Goal: Find specific page/section: Find specific page/section

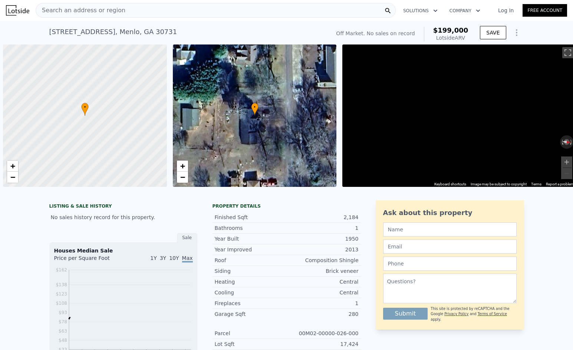
scroll to position [0, 3]
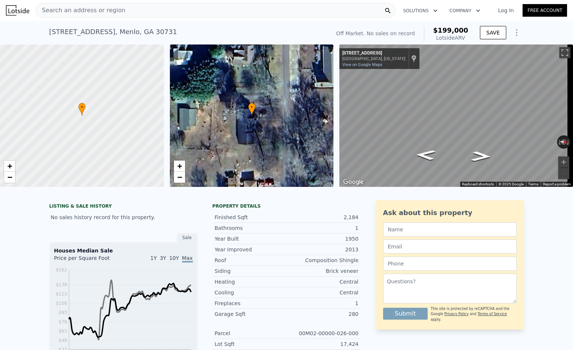
click at [129, 9] on div "Search an address or region" at bounding box center [216, 10] width 360 height 15
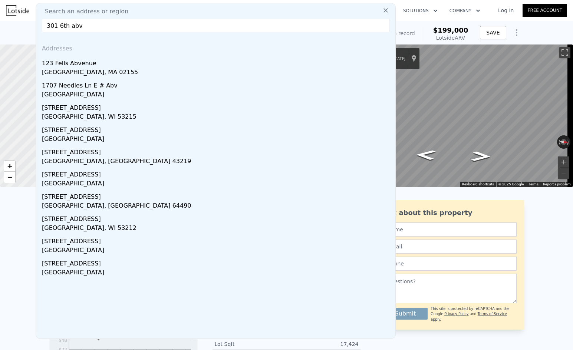
drag, startPoint x: 255, startPoint y: 28, endPoint x: 22, endPoint y: 26, distance: 232.8
paste input "[STREET_ADDRESS]"
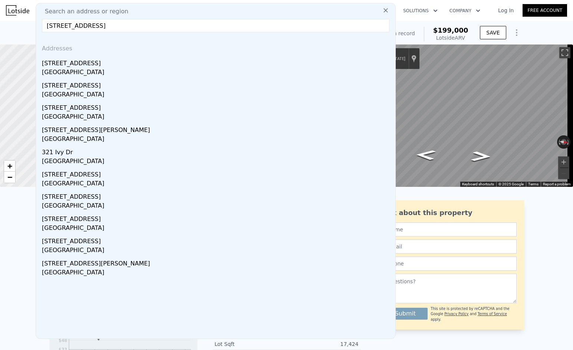
click at [156, 24] on input "[STREET_ADDRESS]" at bounding box center [215, 25] width 347 height 13
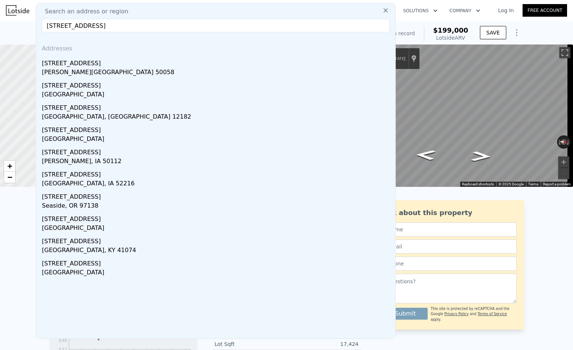
drag, startPoint x: 56, startPoint y: 24, endPoint x: 35, endPoint y: 29, distance: 21.3
click at [42, 27] on input "[STREET_ADDRESS]" at bounding box center [215, 25] width 347 height 13
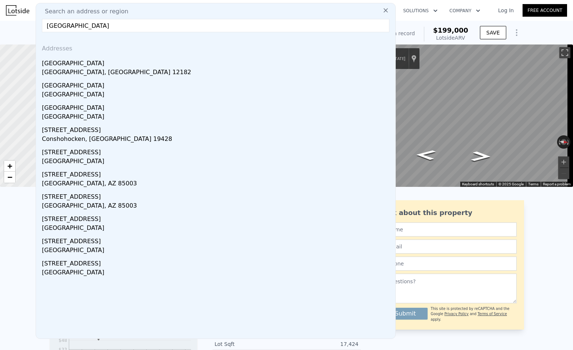
click at [134, 26] on input "[GEOGRAPHIC_DATA]" at bounding box center [215, 25] width 347 height 13
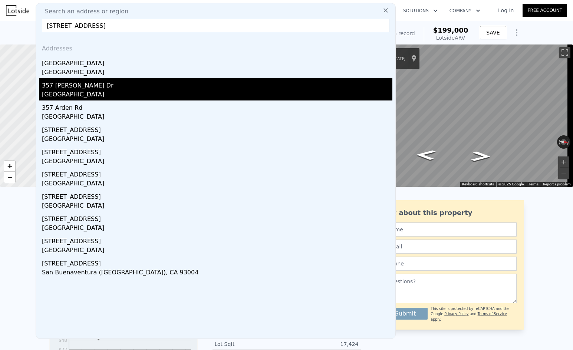
type input "[STREET_ADDRESS]"
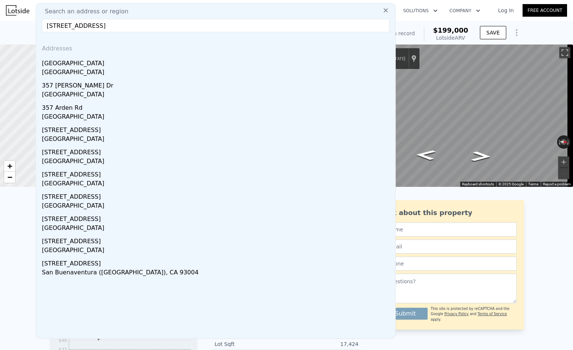
click at [126, 82] on div "357 [PERSON_NAME] Dr" at bounding box center [217, 84] width 350 height 12
